Goal: Task Accomplishment & Management: Manage account settings

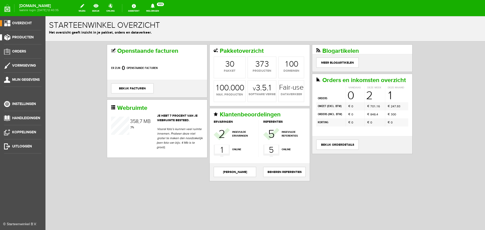
click at [26, 36] on span "Producten" at bounding box center [22, 37] width 21 height 4
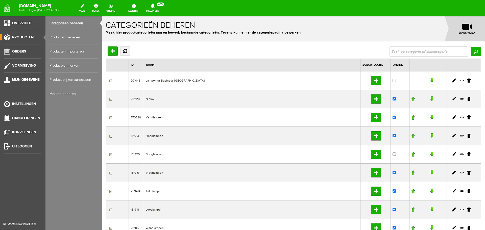
click at [74, 36] on link "Producten beheren" at bounding box center [73, 37] width 48 height 14
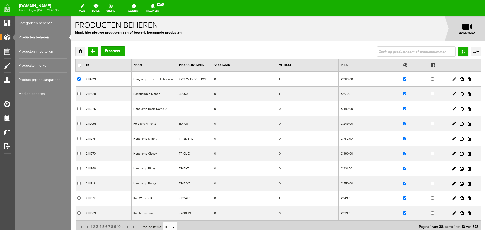
click at [451, 78] on link at bounding box center [453, 79] width 4 height 4
checkbox input "true"
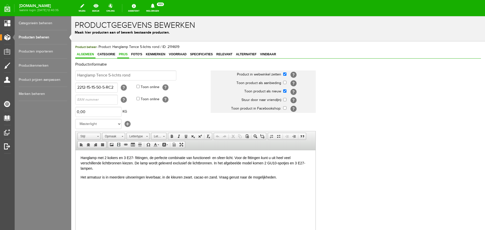
click at [122, 55] on span "Prijs" at bounding box center [123, 54] width 12 height 4
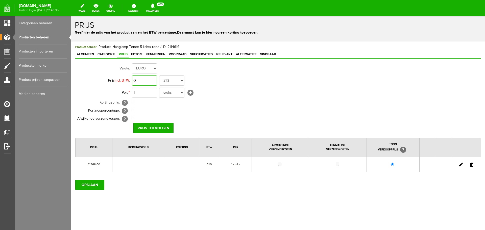
click at [150, 80] on input "0" at bounding box center [144, 80] width 25 height 10
type input "€ 401,00"
click at [150, 127] on input "Prijs toevoegen" at bounding box center [153, 128] width 40 height 10
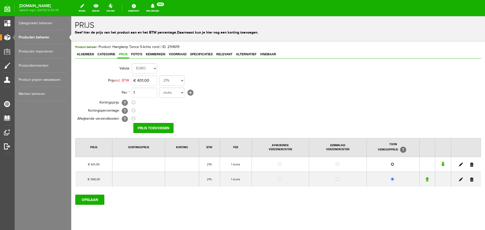
click at [390, 164] on input "radio" at bounding box center [391, 164] width 3 height 3
radio input "true"
click at [470, 179] on link at bounding box center [471, 179] width 3 height 4
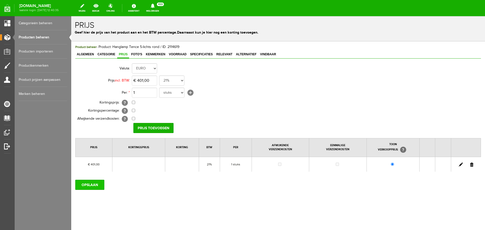
click at [89, 184] on input "OPSLAAN" at bounding box center [89, 185] width 29 height 10
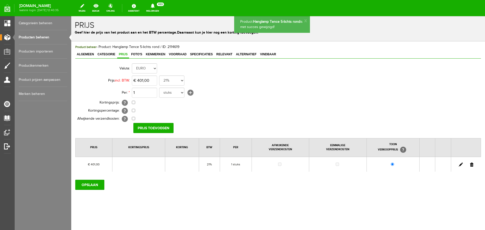
click at [40, 37] on link "Producten beheren" at bounding box center [43, 37] width 48 height 14
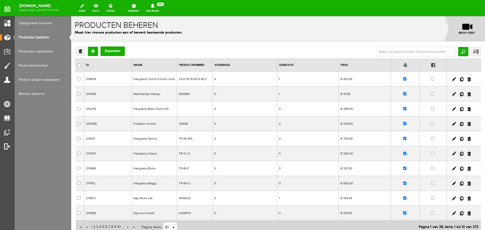
click at [99, 8] on link "bekijk" at bounding box center [95, 8] width 13 height 11
click at [394, 50] on input "text" at bounding box center [416, 51] width 79 height 10
type input "Foldable"
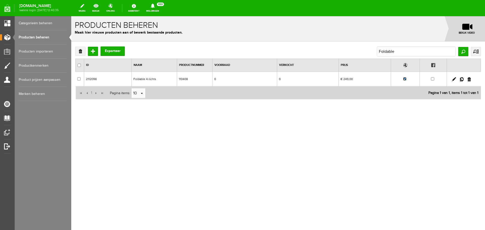
click at [405, 79] on input "checkbox" at bounding box center [404, 78] width 3 height 3
checkbox input "false"
click at [41, 35] on link "Producten beheren" at bounding box center [43, 37] width 48 height 14
